Goal: Task Accomplishment & Management: Use online tool/utility

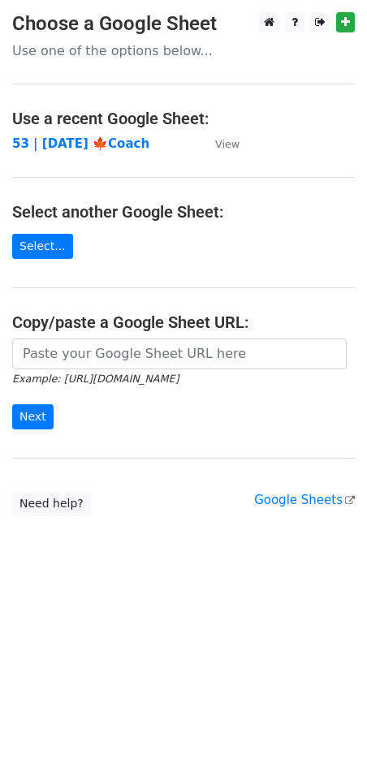
click at [135, 166] on main "Choose a Google Sheet Use one of the options below... Use a recent Google Sheet…" at bounding box center [183, 264] width 367 height 504
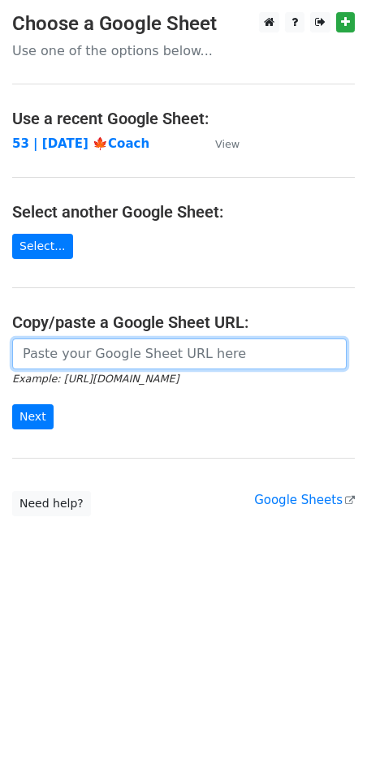
click at [117, 353] on input "url" at bounding box center [179, 354] width 335 height 31
paste input "[URL][DOMAIN_NAME]"
type input "[URL][DOMAIN_NAME]"
click at [12, 404] on input "Next" at bounding box center [32, 416] width 41 height 25
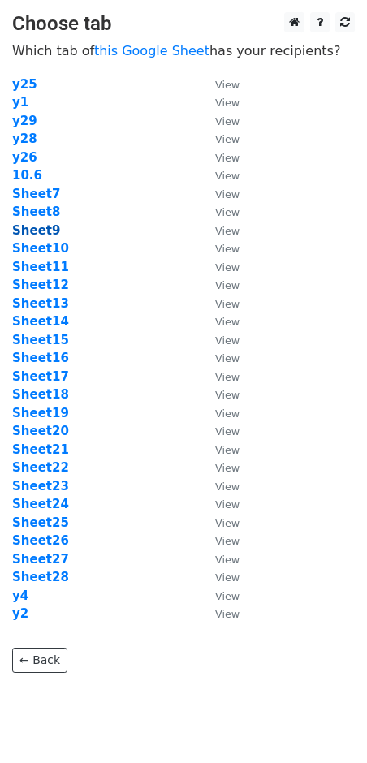
click at [44, 233] on strong "Sheet9" at bounding box center [36, 230] width 48 height 15
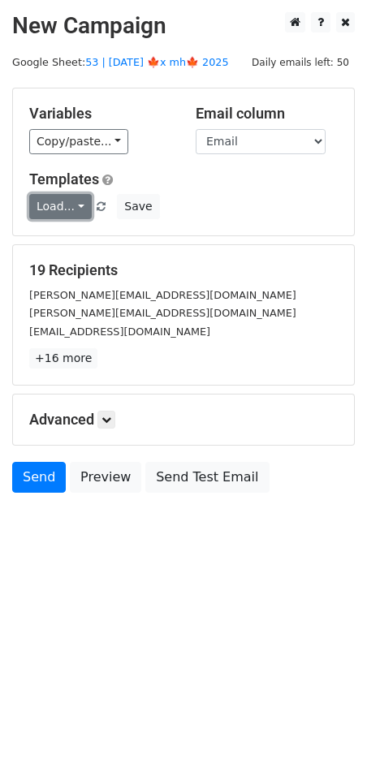
click at [57, 202] on link "Load..." at bounding box center [60, 206] width 63 height 25
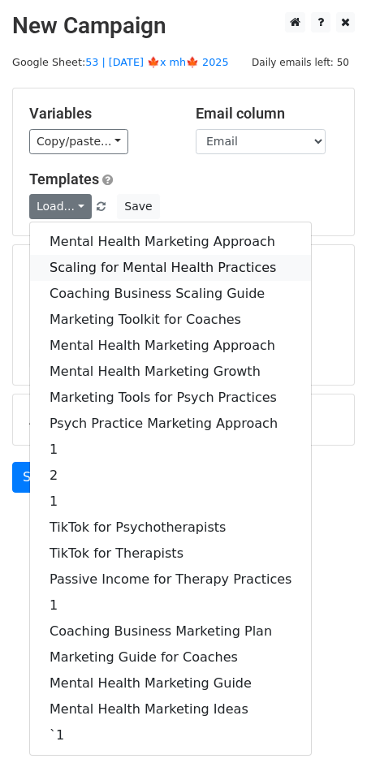
click at [93, 259] on link "Scaling for Mental Health Practices" at bounding box center [170, 268] width 281 height 26
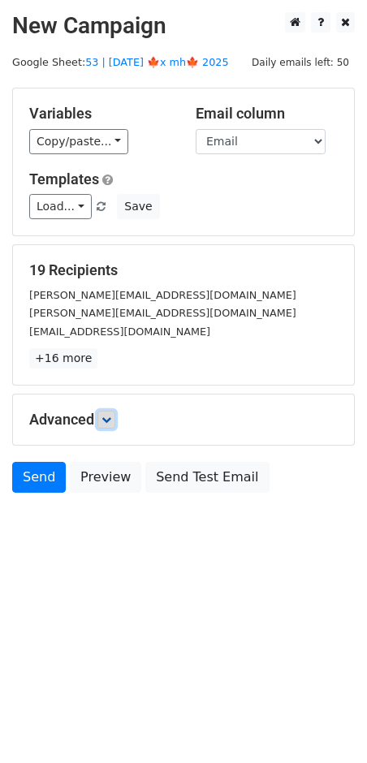
click at [102, 420] on link at bounding box center [106, 420] width 18 height 18
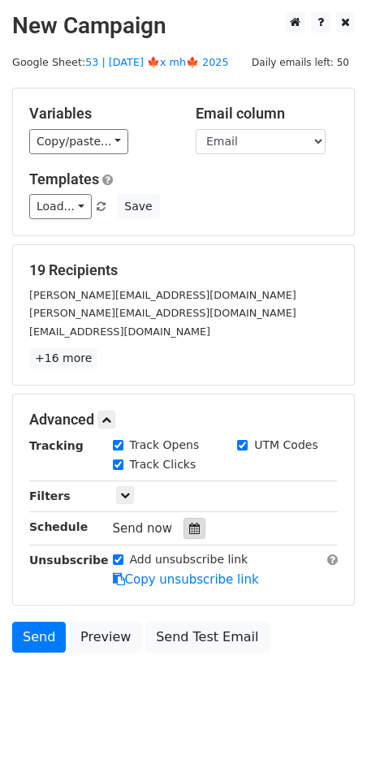
click at [189, 531] on icon at bounding box center [194, 528] width 11 height 11
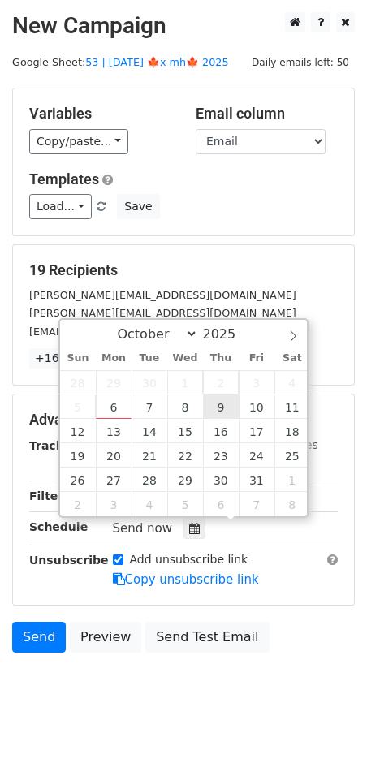
type input "2025-10-09 12:00"
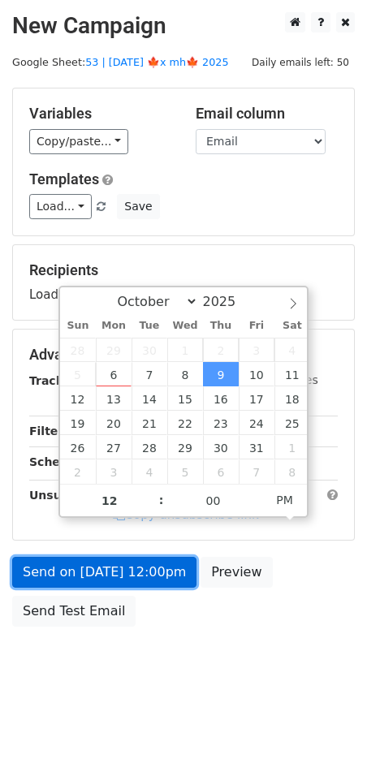
click at [131, 585] on link "Send on Oct 9 at 12:00pm" at bounding box center [104, 572] width 184 height 31
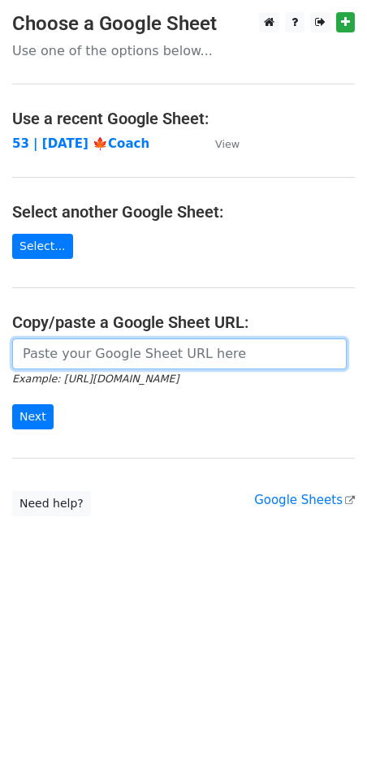
click at [142, 339] on input "url" at bounding box center [179, 354] width 335 height 31
paste input "[URL][DOMAIN_NAME]"
type input "[URL][DOMAIN_NAME]"
click at [12, 404] on input "Next" at bounding box center [32, 416] width 41 height 25
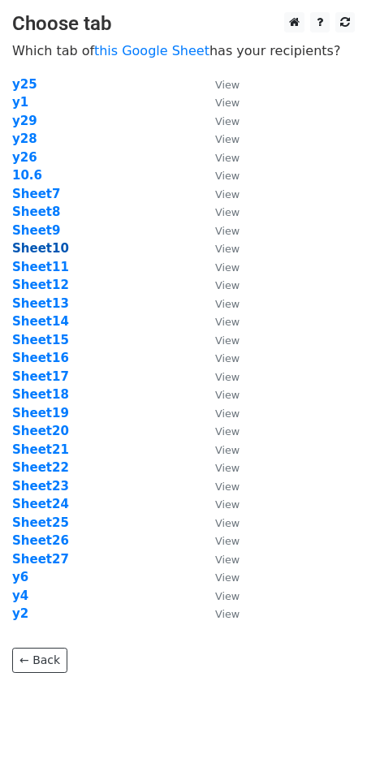
click at [40, 247] on strong "Sheet10" at bounding box center [40, 248] width 57 height 15
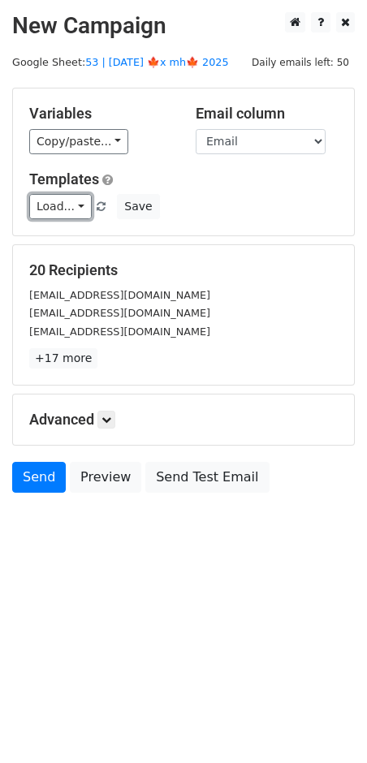
click at [55, 195] on link "Load..." at bounding box center [60, 206] width 63 height 25
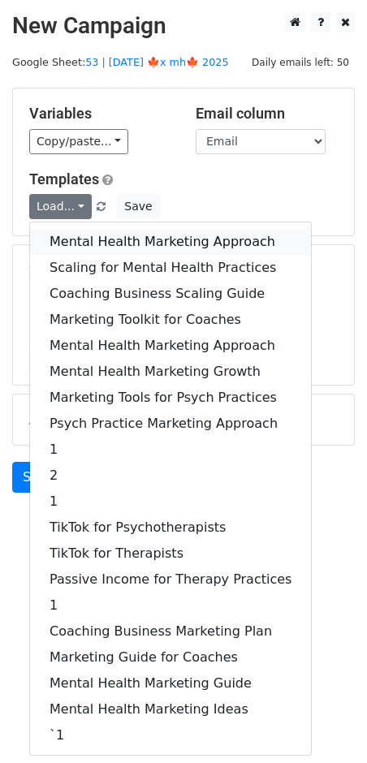
click at [92, 246] on link "Mental Health Marketing Approach" at bounding box center [170, 242] width 281 height 26
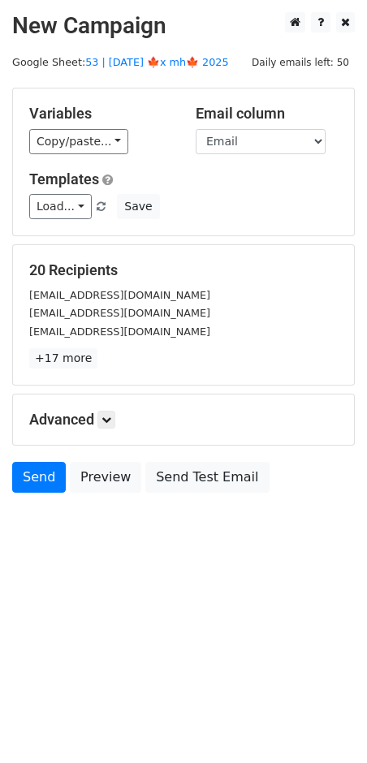
click at [118, 427] on h5 "Advanced" at bounding box center [183, 420] width 309 height 18
drag, startPoint x: 102, startPoint y: 414, endPoint x: 157, endPoint y: 447, distance: 63.4
click at [102, 414] on link at bounding box center [106, 420] width 18 height 18
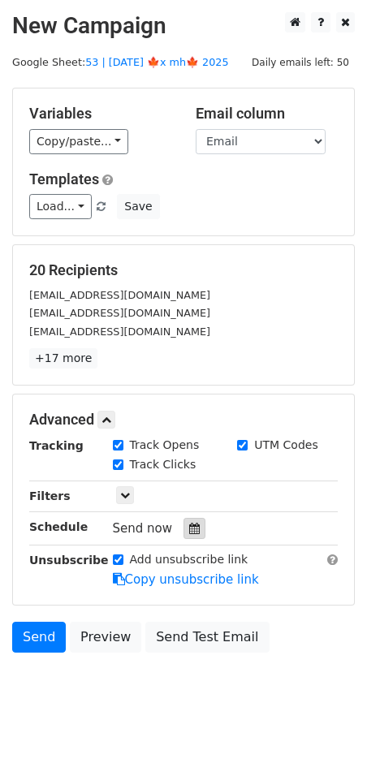
click at [189, 526] on icon at bounding box center [194, 528] width 11 height 11
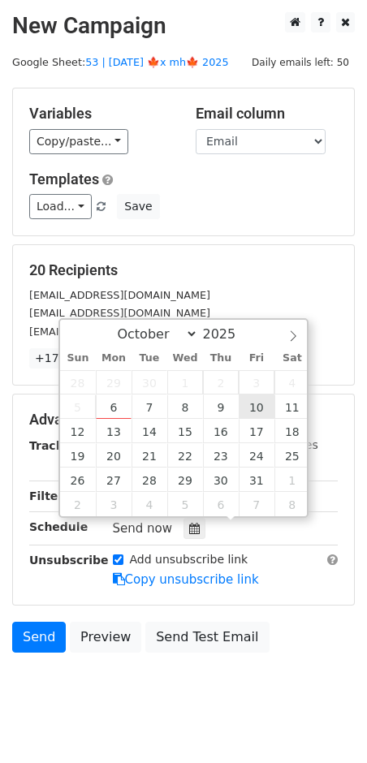
type input "2025-10-10 12:00"
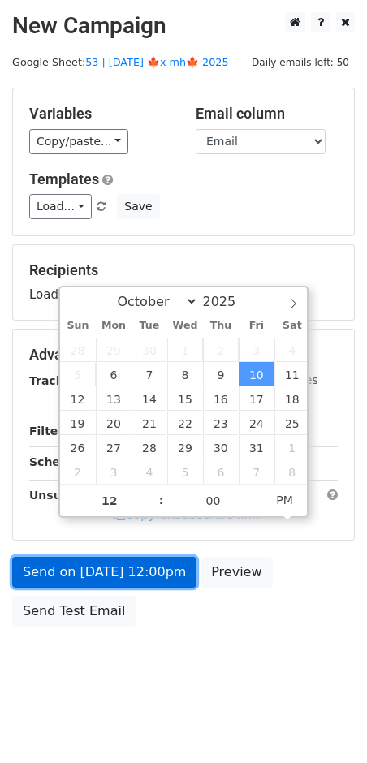
click at [135, 565] on link "Send on Oct 10 at 12:00pm" at bounding box center [104, 572] width 184 height 31
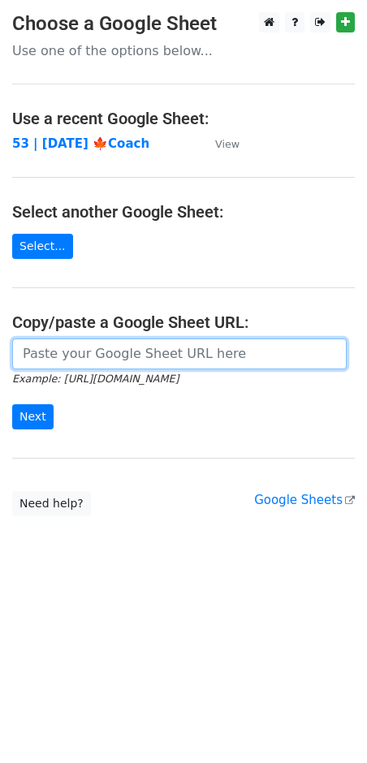
click at [118, 346] on input "url" at bounding box center [179, 354] width 335 height 31
paste input "https://docs.google.com/spreadsheets/d/19T8DrEEi-z93UdJLCD6hh5JK-5kXDWNYODNi20L…"
type input "https://docs.google.com/spreadsheets/d/19T8DrEEi-z93UdJLCD6hh5JK-5kXDWNYODNi20L…"
click at [12, 404] on input "Next" at bounding box center [32, 416] width 41 height 25
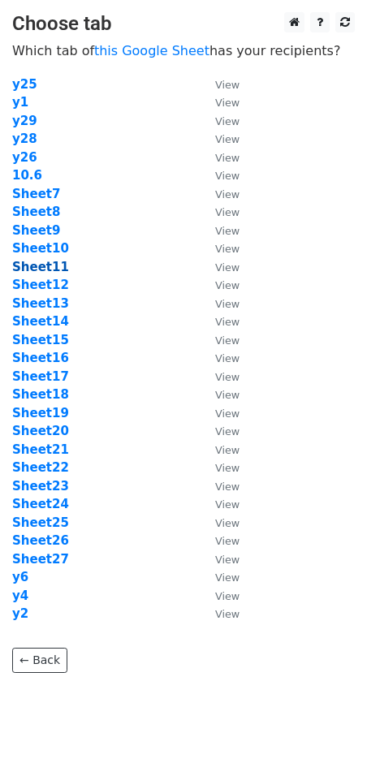
click at [49, 267] on strong "Sheet11" at bounding box center [40, 267] width 57 height 15
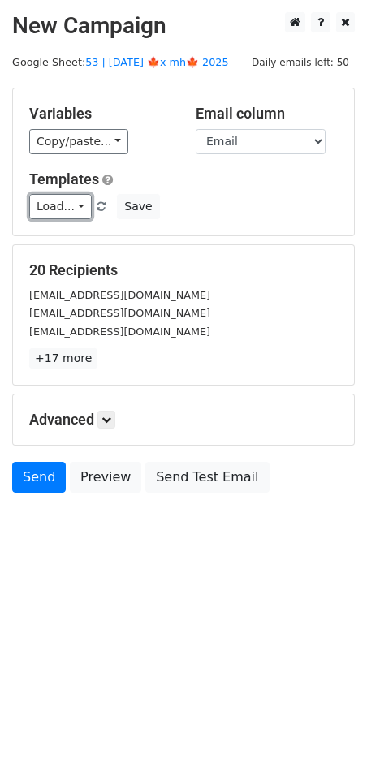
click at [50, 209] on link "Load..." at bounding box center [60, 206] width 63 height 25
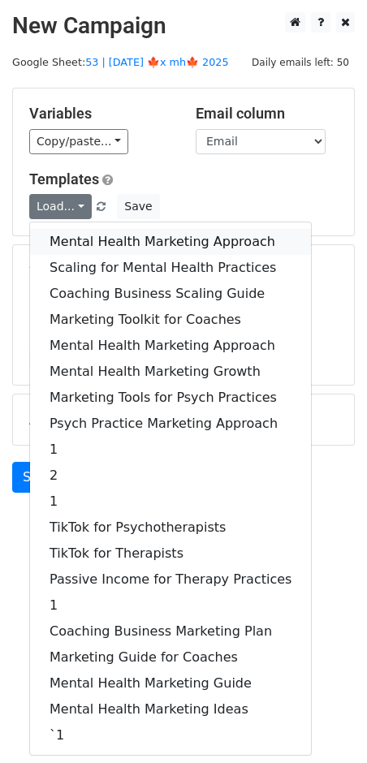
click at [106, 244] on link "Mental Health Marketing Approach" at bounding box center [170, 242] width 281 height 26
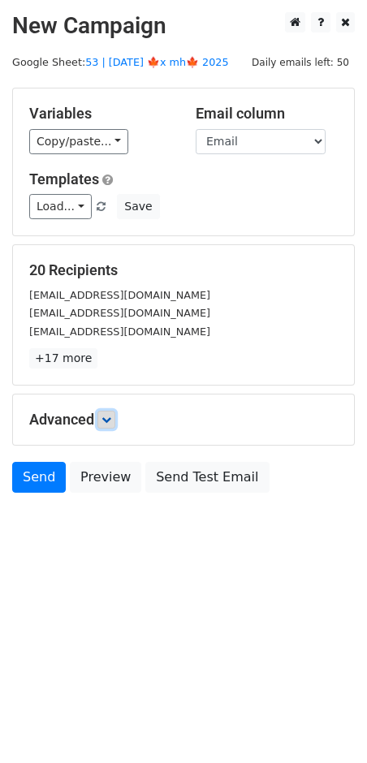
click at [109, 411] on link at bounding box center [106, 420] width 18 height 18
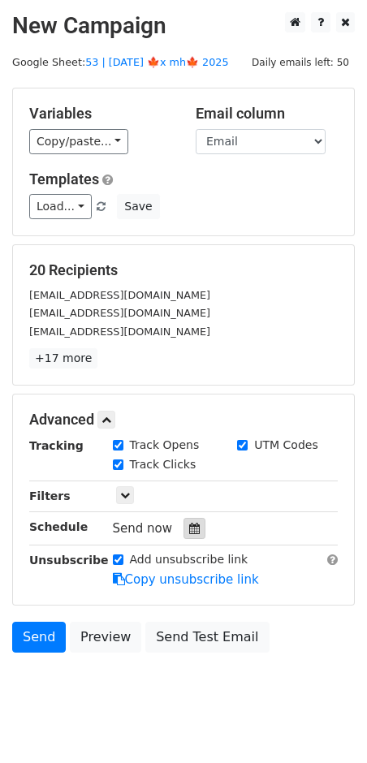
click at [187, 520] on div at bounding box center [195, 528] width 22 height 21
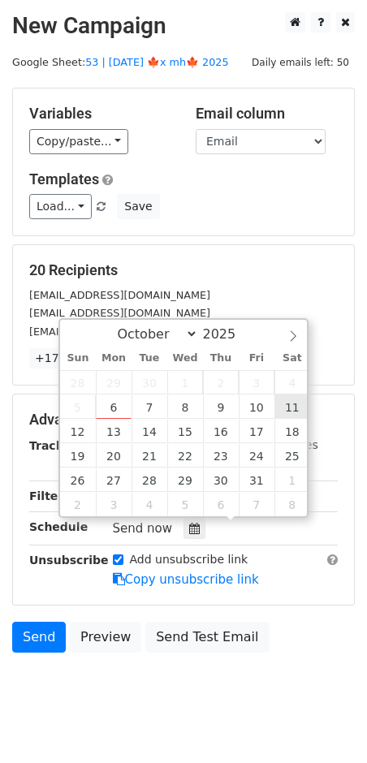
type input "2025-10-11 12:00"
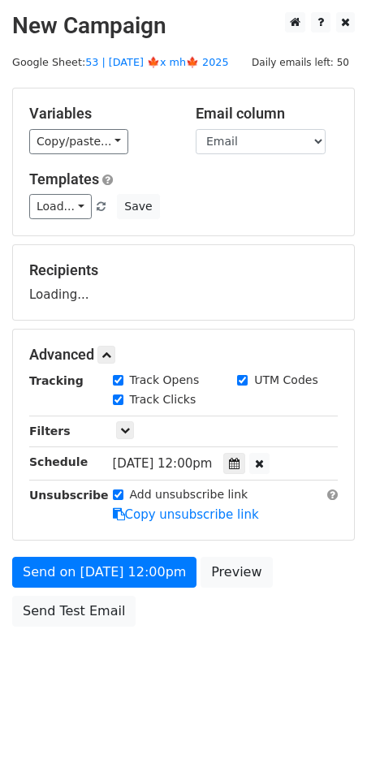
click at [145, 548] on form "Variables Copy/paste... {{Email}} Email column Email Templates Load... Mental H…" at bounding box center [183, 361] width 343 height 547
click at [128, 589] on div "Send on Oct 11 at 12:00pm Preview Send Test Email" at bounding box center [183, 596] width 367 height 78
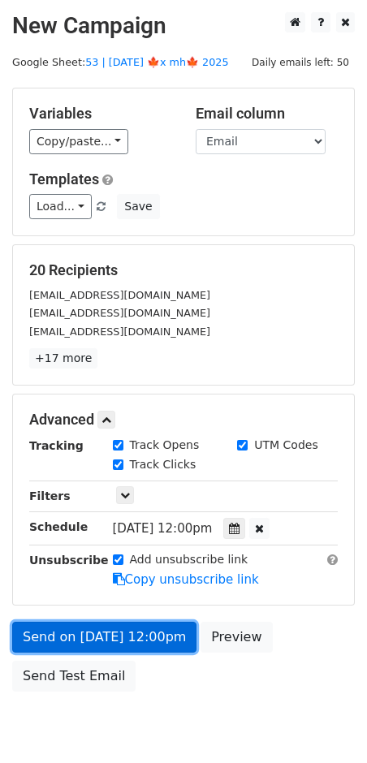
click at [135, 628] on link "Send on Oct 11 at 12:00pm" at bounding box center [104, 637] width 184 height 31
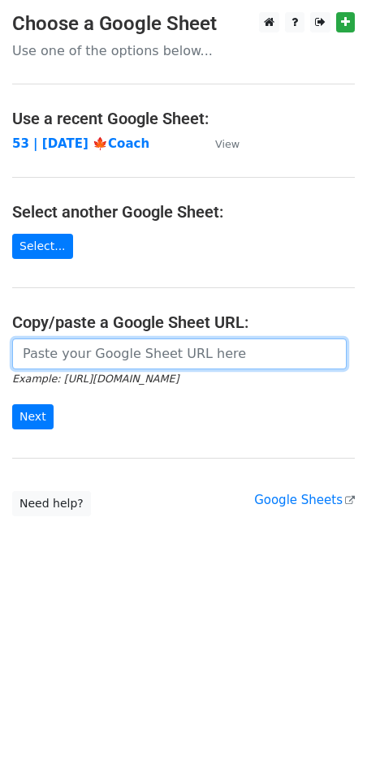
click at [127, 346] on input "url" at bounding box center [179, 354] width 335 height 31
paste input "[URL][DOMAIN_NAME]"
type input "[URL][DOMAIN_NAME]"
click at [12, 404] on input "Next" at bounding box center [32, 416] width 41 height 25
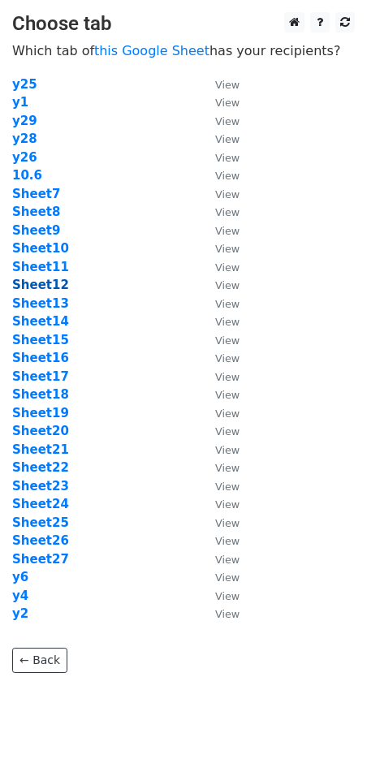
click at [52, 283] on strong "Sheet12" at bounding box center [40, 285] width 57 height 15
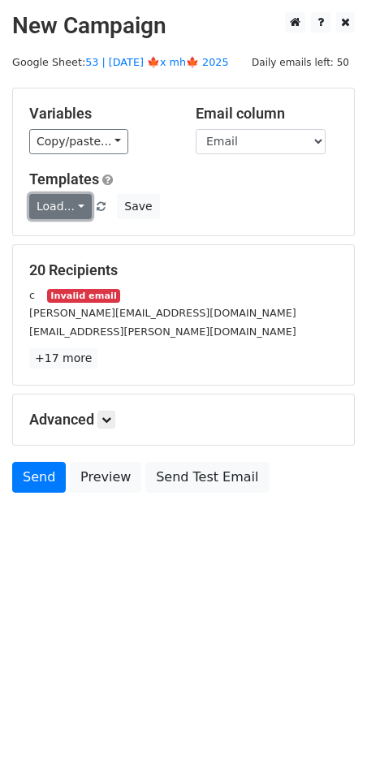
click at [57, 206] on link "Load..." at bounding box center [60, 206] width 63 height 25
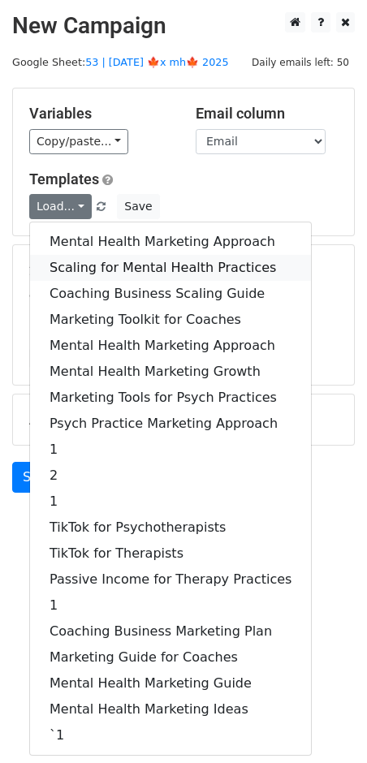
click at [80, 269] on link "Scaling for Mental Health Practices" at bounding box center [170, 268] width 281 height 26
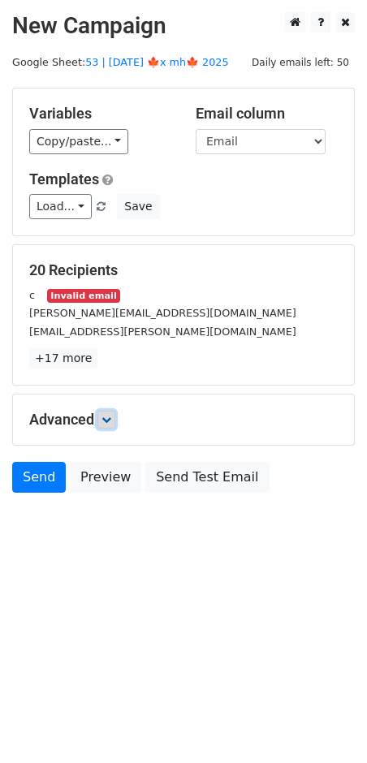
click at [111, 420] on icon at bounding box center [107, 420] width 10 height 10
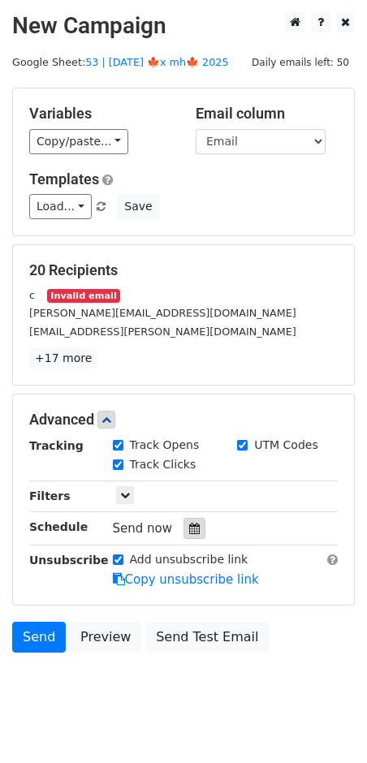
click at [189, 523] on icon at bounding box center [194, 528] width 11 height 11
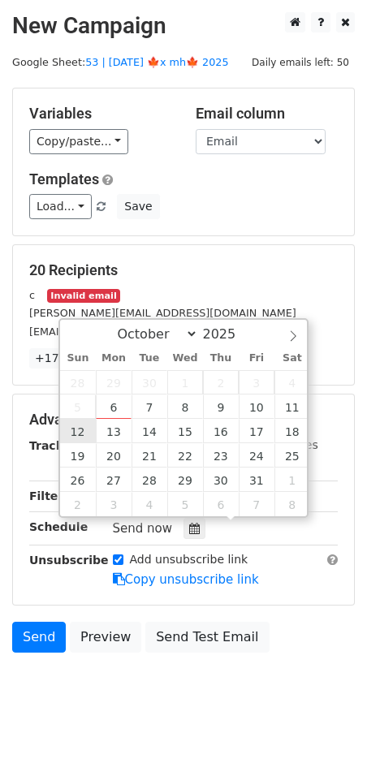
type input "[DATE] 12:00"
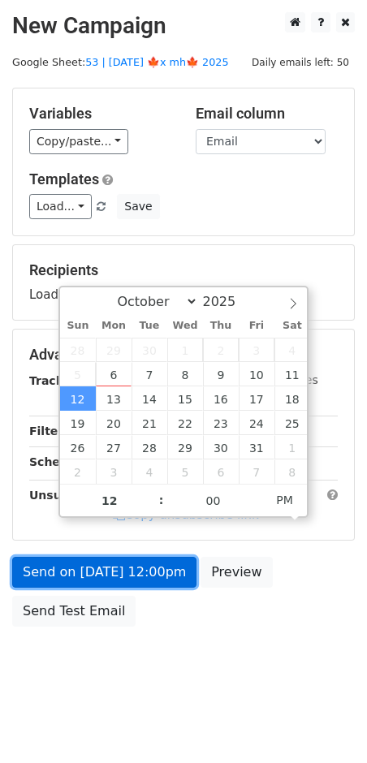
click at [85, 559] on link "Send on [DATE] 12:00pm" at bounding box center [104, 572] width 184 height 31
